Goal: Find specific page/section: Find specific page/section

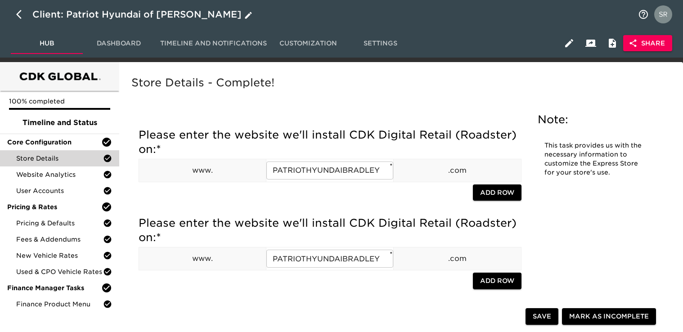
scroll to position [1439, 0]
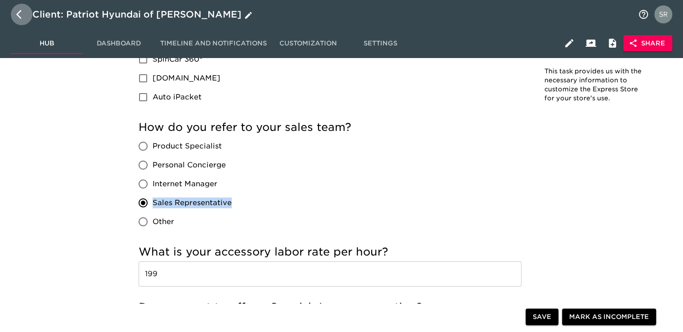
click at [17, 17] on icon "button" at bounding box center [21, 14] width 11 height 11
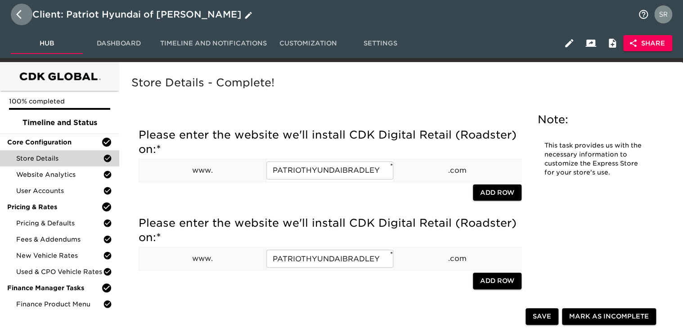
select select "10"
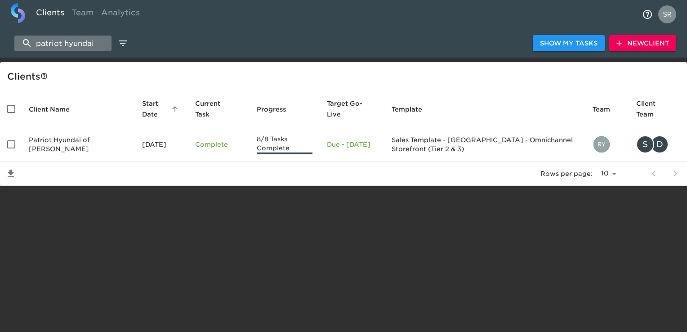
drag, startPoint x: 92, startPoint y: 40, endPoint x: 25, endPoint y: 36, distance: 67.2
click at [25, 36] on input "patriot hyundai" at bounding box center [62, 44] width 97 height 16
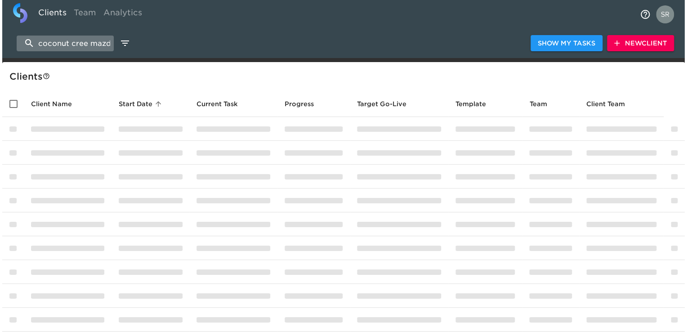
scroll to position [0, 5]
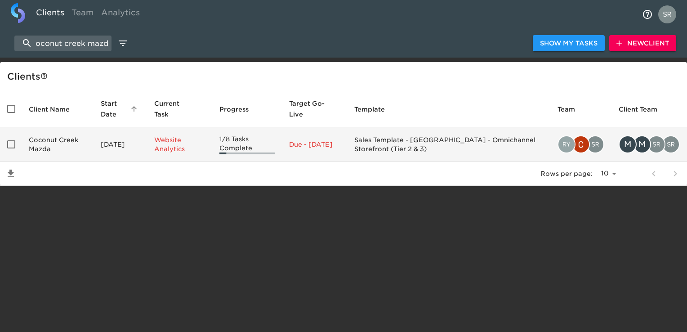
type input "coconut creek mazda"
click at [49, 151] on td "Coconut Creek Mazda" at bounding box center [58, 144] width 72 height 35
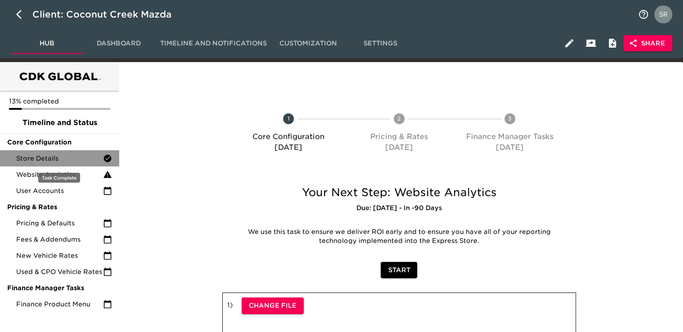
click at [49, 156] on span "Store Details" at bounding box center [59, 158] width 87 height 9
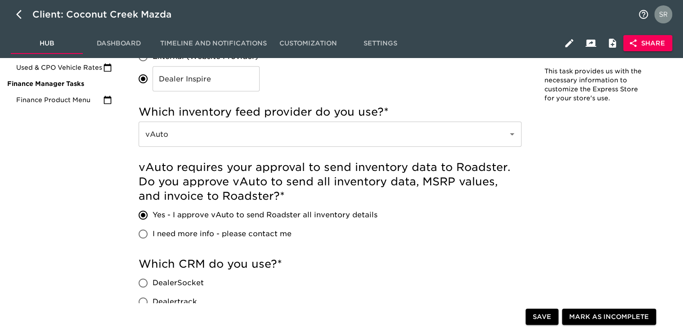
scroll to position [9, 0]
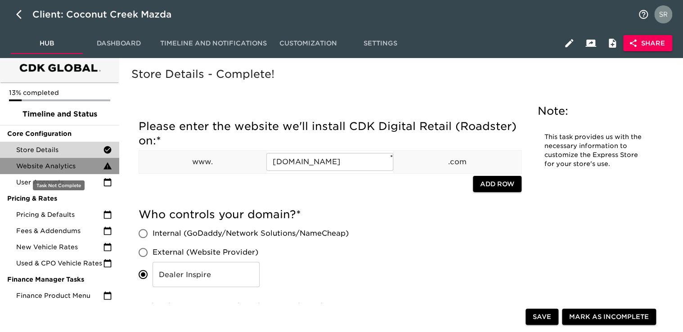
click at [61, 166] on span "Website Analytics" at bounding box center [59, 165] width 87 height 9
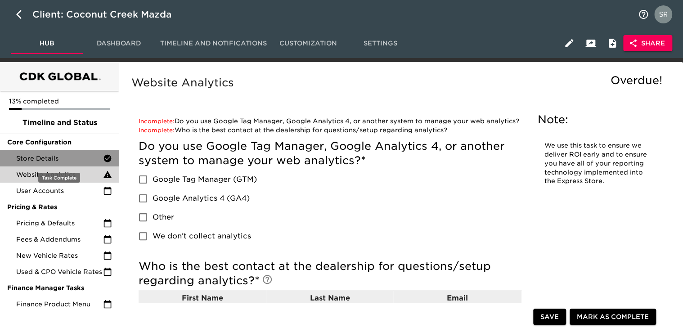
click at [51, 159] on span "Store Details" at bounding box center [59, 158] width 87 height 9
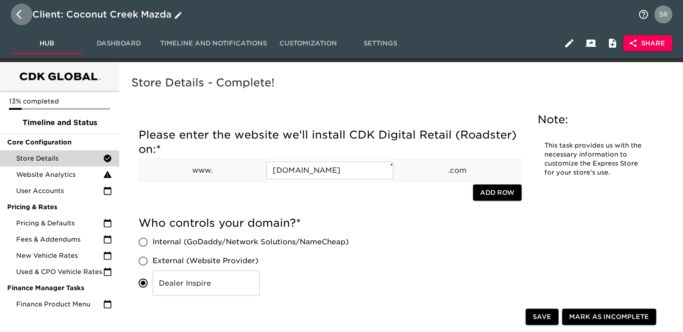
click at [13, 21] on button "button" at bounding box center [22, 15] width 22 height 22
select select "10"
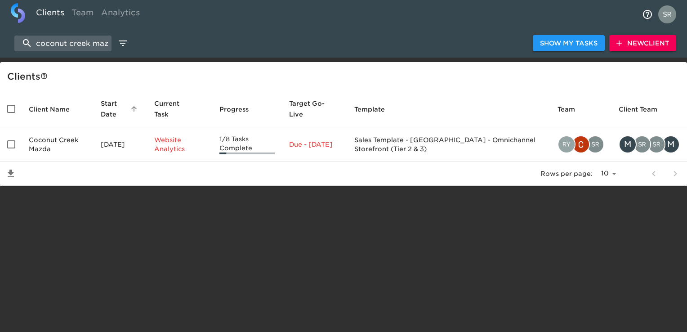
drag, startPoint x: 101, startPoint y: 46, endPoint x: 9, endPoint y: 32, distance: 92.3
click at [9, 32] on div "coconut creek mazda Show My Tasks New Client" at bounding box center [343, 43] width 687 height 29
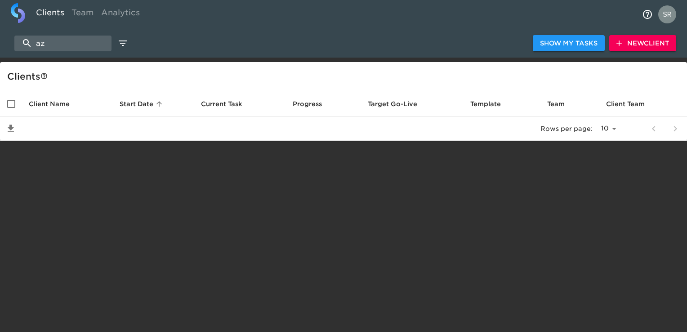
type input "a"
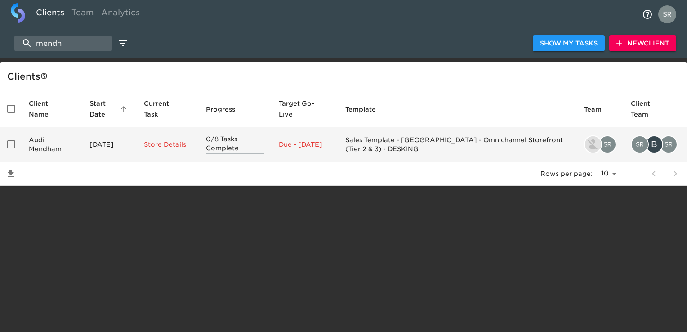
type input "mendh"
click at [40, 151] on td "Audi Mendham" at bounding box center [52, 144] width 61 height 35
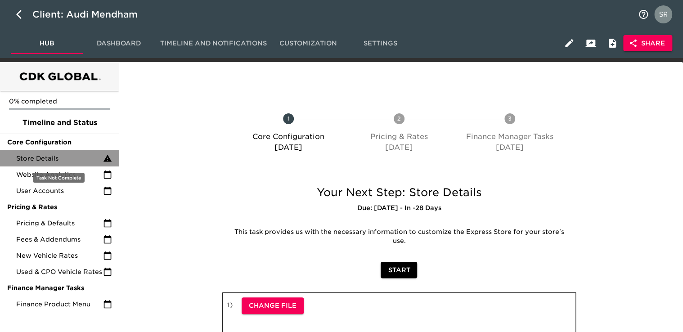
click at [45, 157] on span "Store Details" at bounding box center [59, 158] width 87 height 9
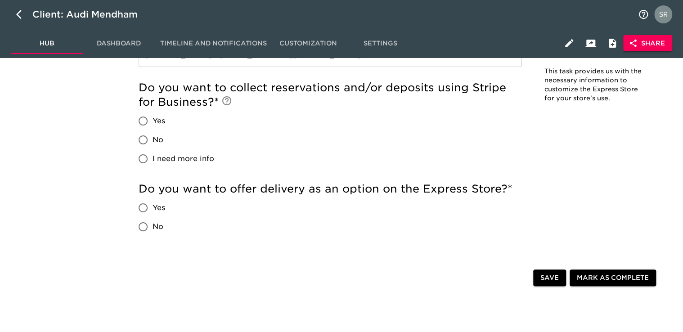
scroll to position [1826, 0]
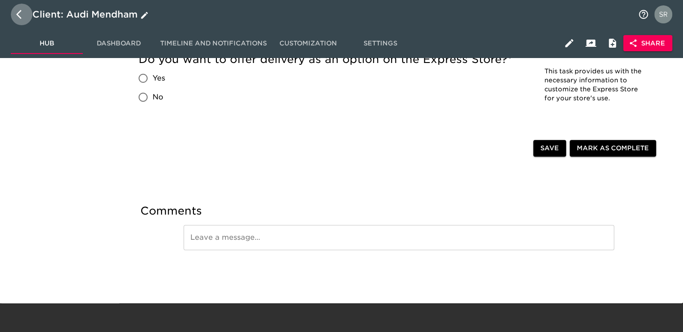
click at [22, 11] on icon "button" at bounding box center [21, 14] width 11 height 11
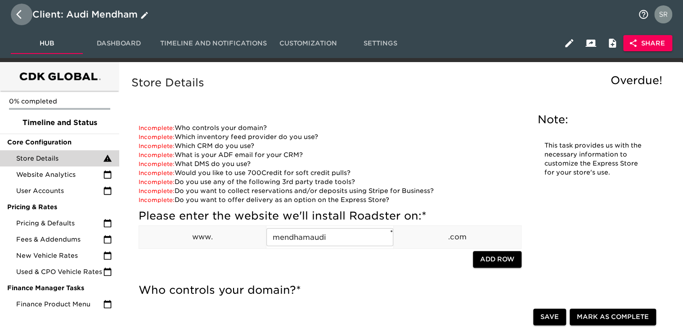
select select "10"
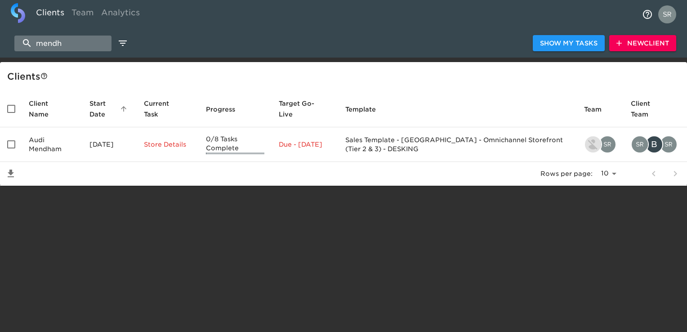
click at [50, 44] on input "mendh" at bounding box center [62, 44] width 97 height 16
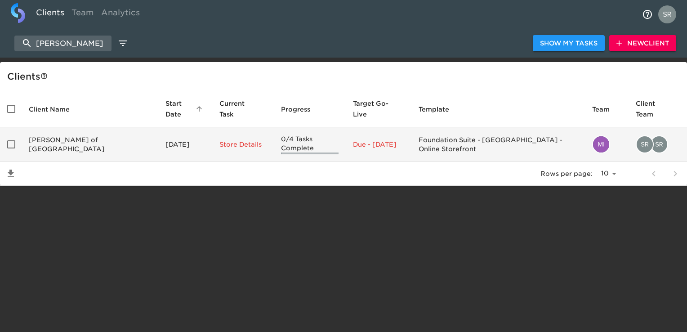
type input "[PERSON_NAME]"
click at [62, 139] on td "[PERSON_NAME] of [GEOGRAPHIC_DATA]" at bounding box center [90, 144] width 137 height 35
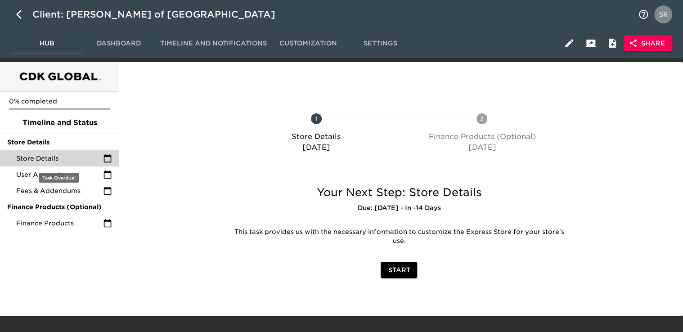
click at [54, 157] on span "Store Details" at bounding box center [59, 158] width 87 height 9
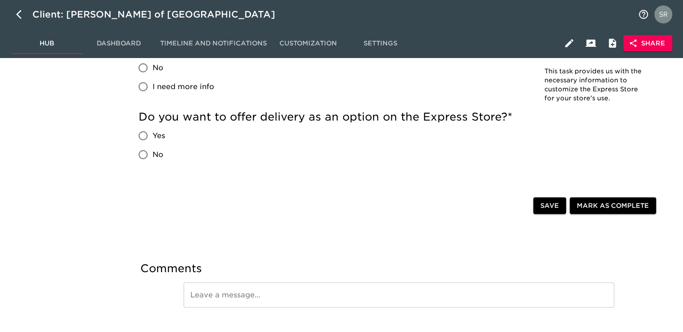
scroll to position [1153, 0]
